Goal: Information Seeking & Learning: Learn about a topic

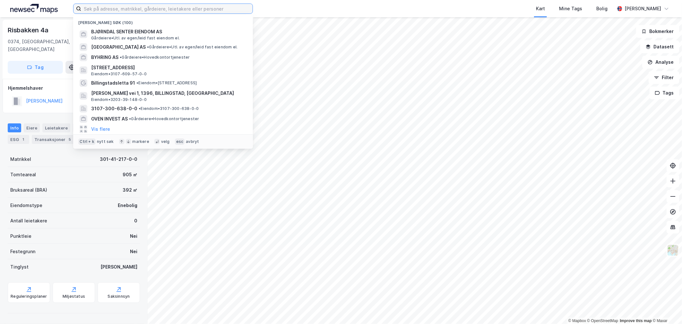
click at [161, 12] on input at bounding box center [166, 9] width 171 height 10
paste input "[STREET_ADDRESS]"
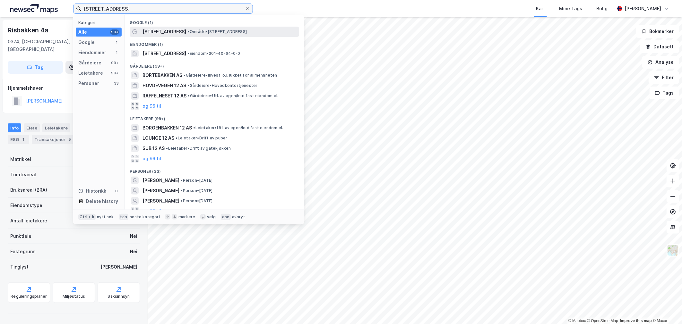
type input "[STREET_ADDRESS]"
click at [162, 29] on span "[STREET_ADDRESS]" at bounding box center [164, 32] width 44 height 8
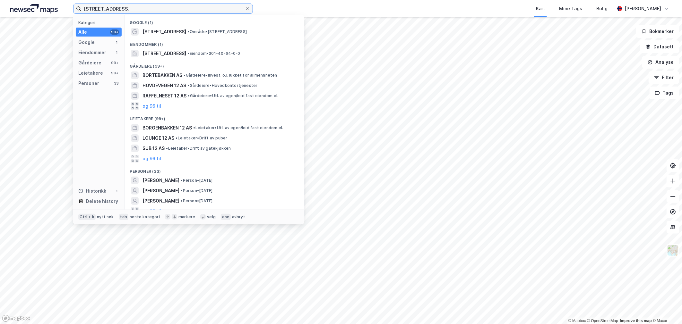
click at [105, 11] on input "[STREET_ADDRESS]" at bounding box center [163, 9] width 164 height 10
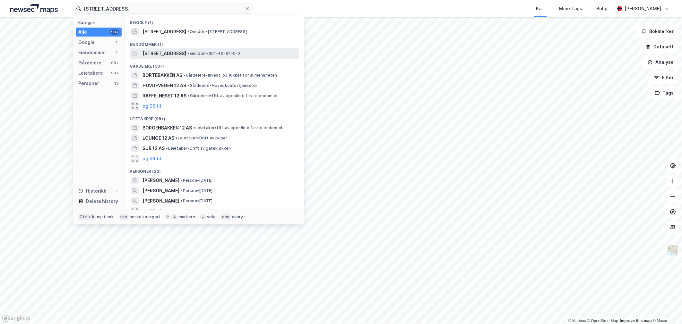
click at [168, 55] on span "[STREET_ADDRESS]" at bounding box center [164, 54] width 44 height 8
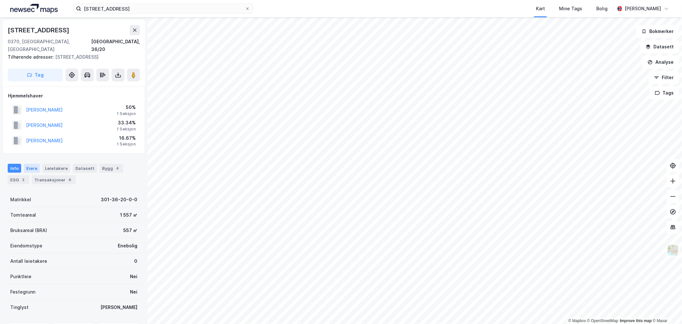
click at [33, 164] on div "Eiere" at bounding box center [32, 168] width 16 height 9
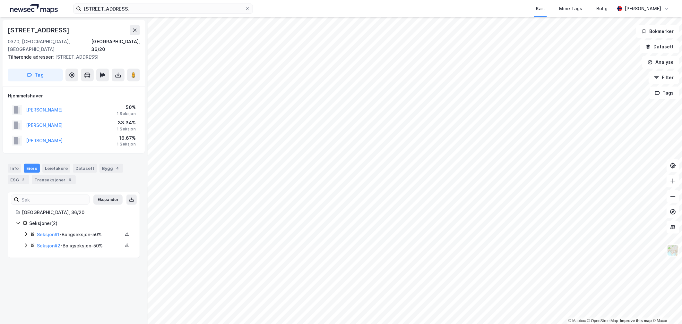
click at [25, 232] on icon at bounding box center [25, 234] width 5 height 5
click at [21, 271] on div "Seksjoner ( 2 ) Seksjon # 1 - Boligseksjon - 50% Hjemmel til eiendomsrett 67% -…" at bounding box center [74, 251] width 116 height 63
click at [24, 276] on icon at bounding box center [25, 278] width 5 height 5
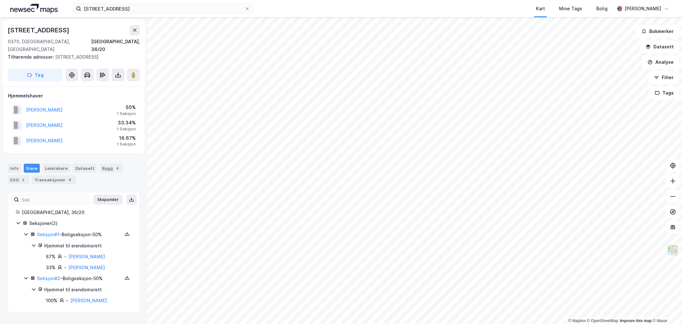
click at [24, 276] on icon at bounding box center [25, 278] width 5 height 5
click at [65, 31] on div "[STREET_ADDRESS]" at bounding box center [74, 30] width 132 height 10
click at [64, 31] on div "[STREET_ADDRESS]" at bounding box center [74, 30] width 132 height 10
click at [114, 165] on div "4" at bounding box center [117, 168] width 6 height 6
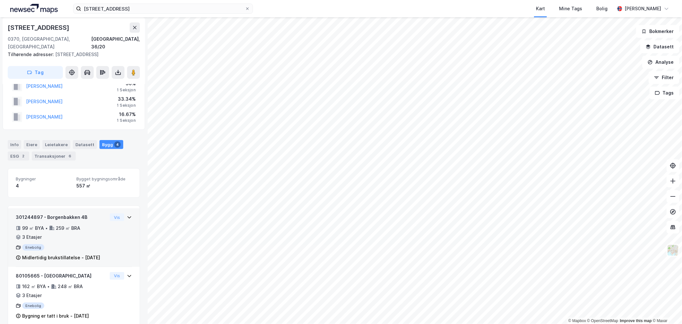
scroll to position [36, 0]
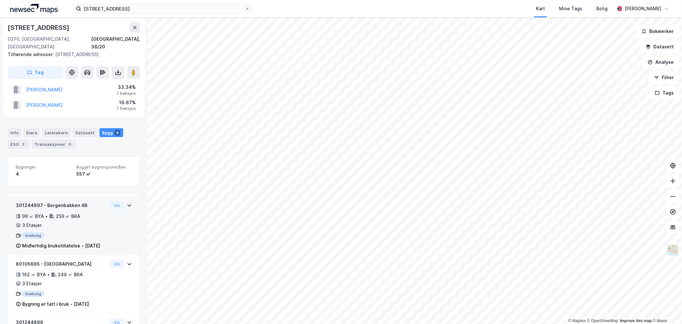
click at [58, 242] on div "Midlertidig brukstillatelse - [DATE]" at bounding box center [61, 246] width 78 height 8
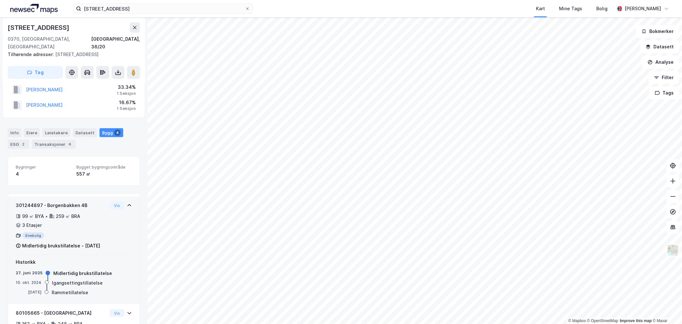
click at [58, 242] on div "Midlertidig brukstillatelse - [DATE]" at bounding box center [61, 246] width 78 height 8
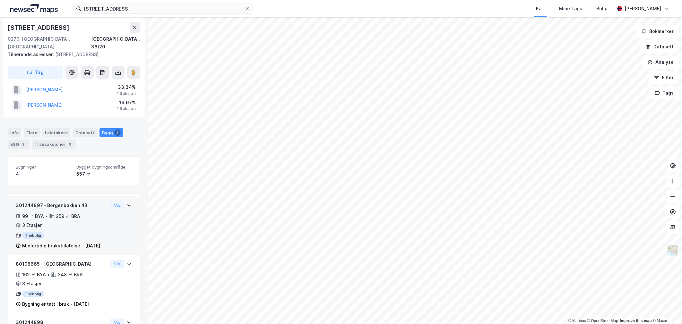
scroll to position [71, 0]
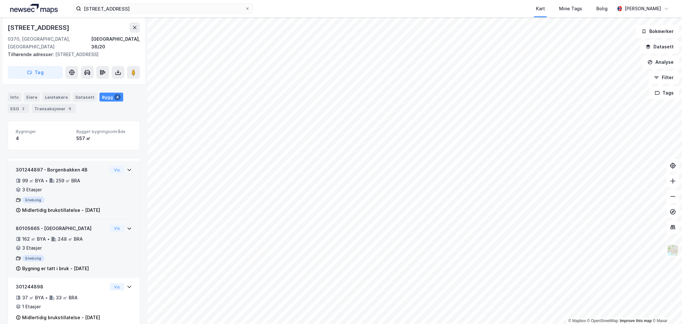
click at [58, 242] on div "248 ㎡ BRA" at bounding box center [70, 239] width 25 height 8
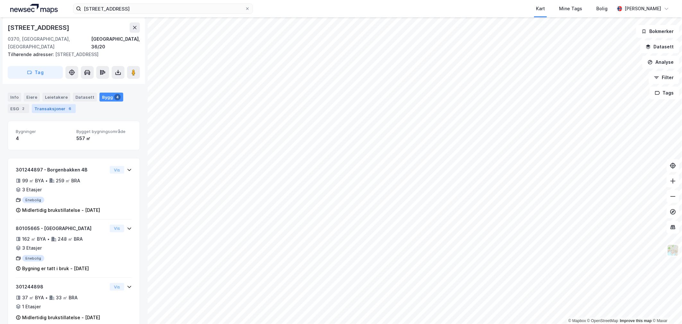
click at [47, 104] on div "Transaksjoner 6" at bounding box center [54, 108] width 44 height 9
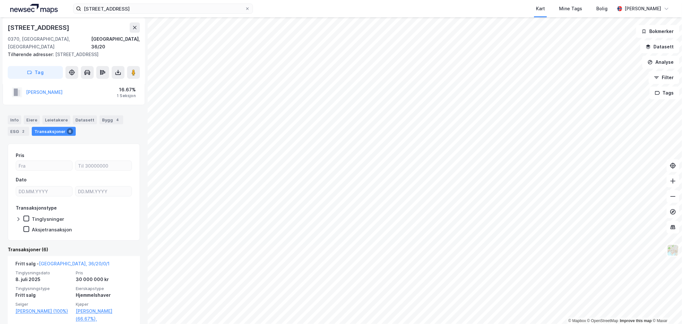
scroll to position [107, 0]
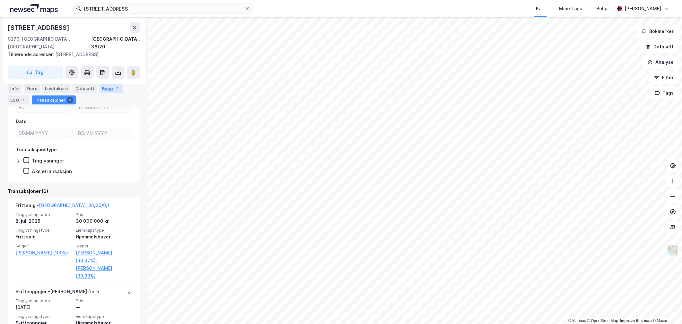
click at [107, 88] on div "Bygg 4" at bounding box center [111, 88] width 24 height 9
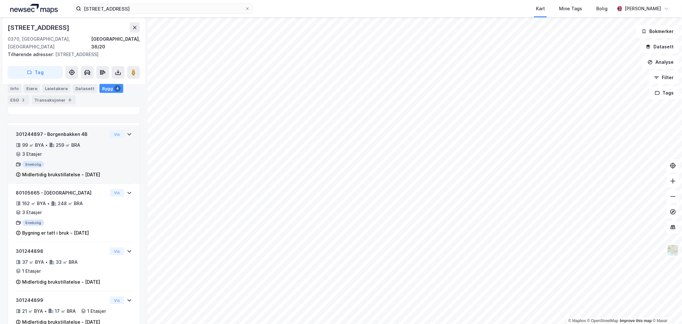
click at [105, 157] on div "301244897 - Borgenbakken 4B 99 ㎡ BYA • 259 ㎡ BRA • 3 Etasjer Enebolig Midlertid…" at bounding box center [74, 158] width 116 height 54
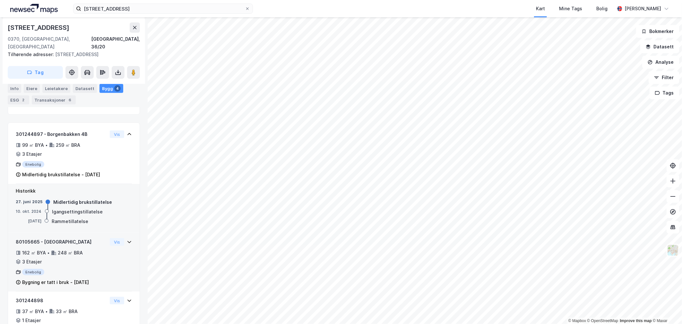
click at [84, 249] on div "162 ㎡ BYA • 248 ㎡ BRA • 3 Etasjer" at bounding box center [61, 257] width 91 height 17
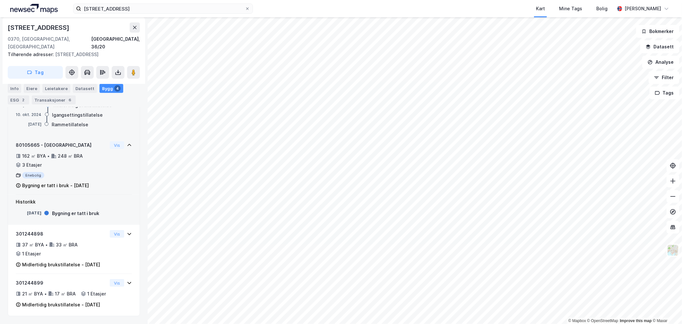
scroll to position [214, 0]
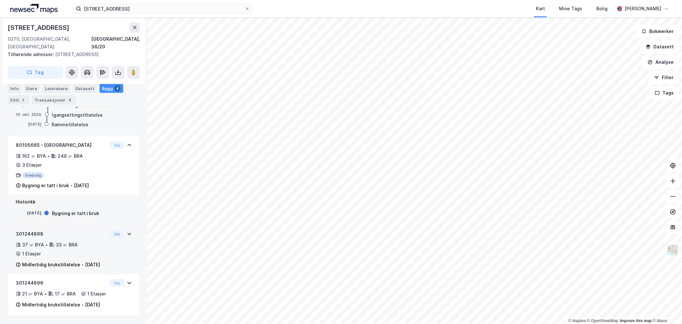
click at [72, 247] on div "37 ㎡ BYA • 33 ㎡ BRA • 1 Etasjer" at bounding box center [61, 249] width 91 height 17
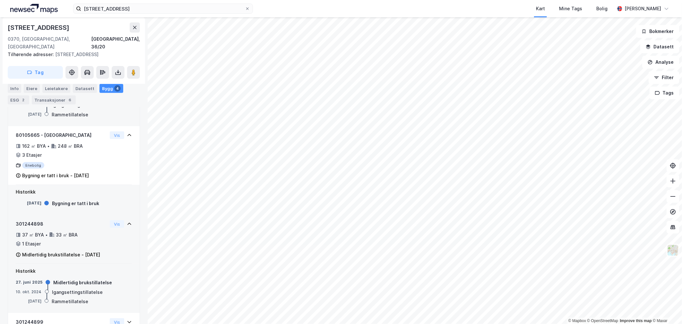
click at [69, 257] on div "Midlertidig brukstillatelse - [DATE]" at bounding box center [61, 255] width 78 height 8
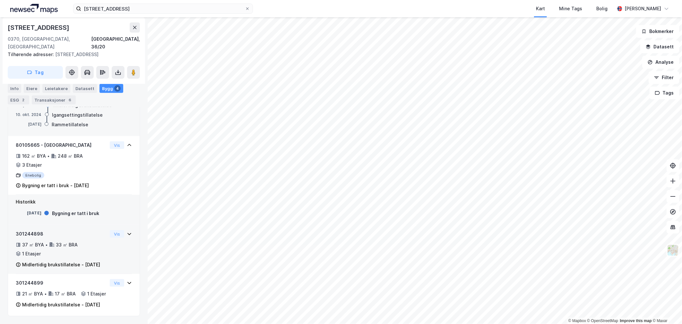
scroll to position [228, 0]
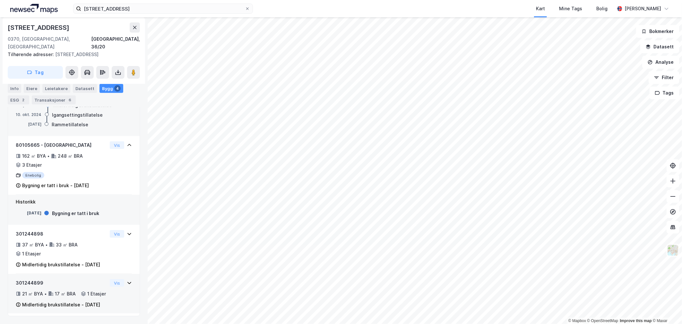
click at [57, 290] on div "21 ㎡ BYA • 17 ㎡ BRA • 1 Etasjer" at bounding box center [61, 294] width 91 height 8
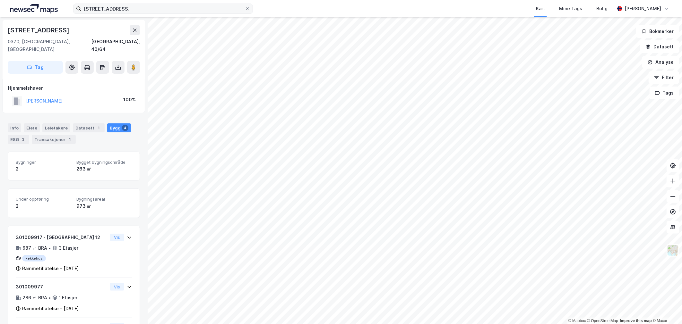
scroll to position [120, 0]
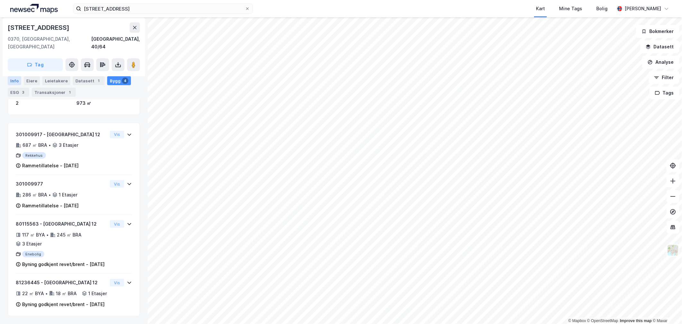
click at [14, 80] on div "Info" at bounding box center [14, 80] width 13 height 9
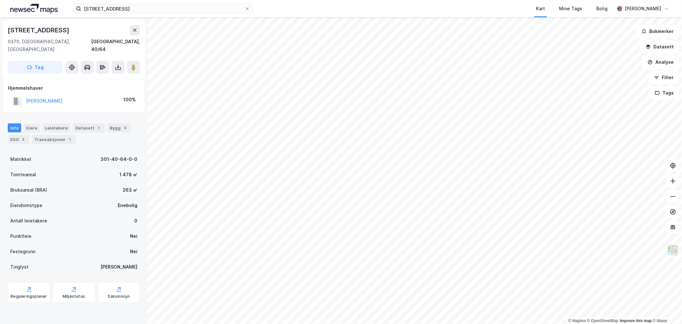
click at [42, 33] on div "[STREET_ADDRESS]" at bounding box center [39, 30] width 63 height 10
click at [43, 32] on div "[STREET_ADDRESS]" at bounding box center [39, 30] width 63 height 10
copy div "[STREET_ADDRESS]"
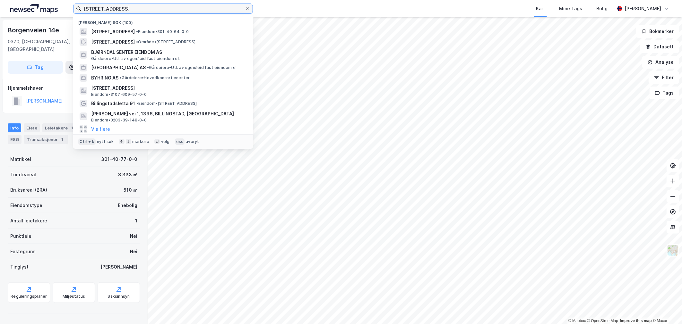
click at [143, 4] on input "[STREET_ADDRESS]" at bounding box center [163, 9] width 164 height 10
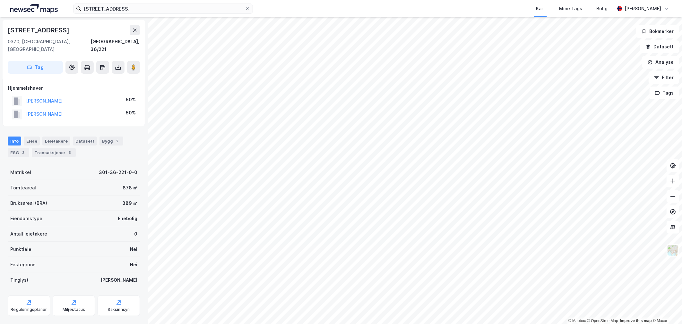
scroll to position [1, 0]
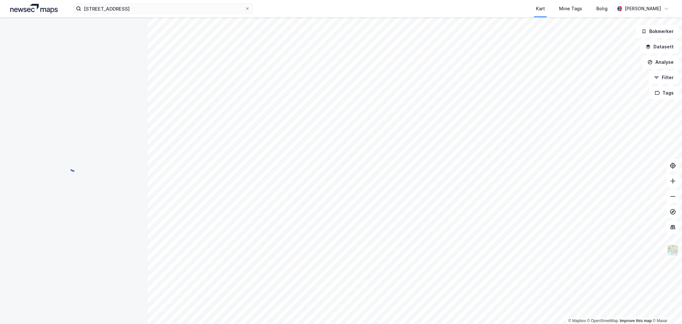
scroll to position [1, 0]
